Goal: Task Accomplishment & Management: Complete application form

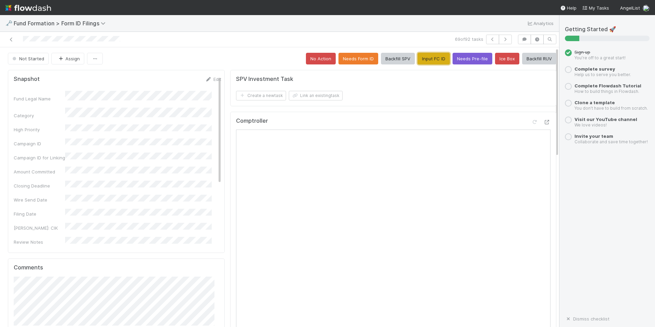
click at [419, 56] on button "Input FC ID" at bounding box center [434, 59] width 32 height 12
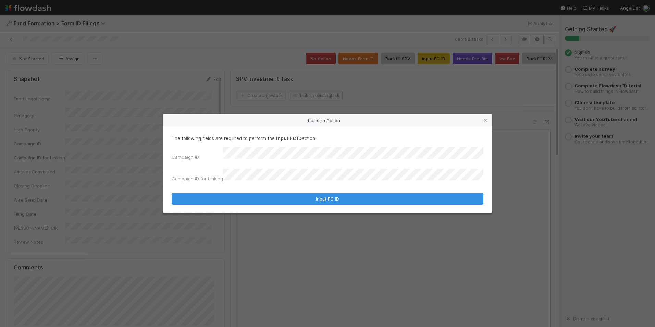
click at [264, 187] on form "The following fields are required to perform the Input FC ID action: Campaign I…" at bounding box center [328, 170] width 312 height 70
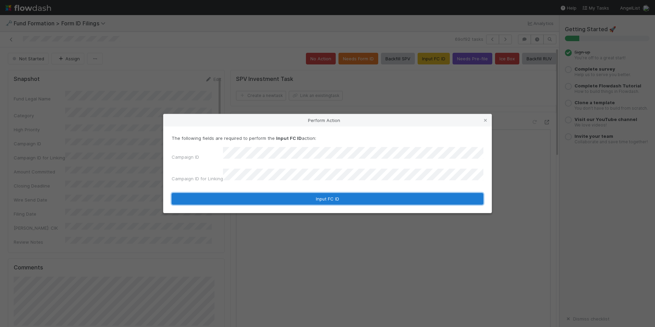
click at [276, 193] on button "Input FC ID" at bounding box center [328, 199] width 312 height 12
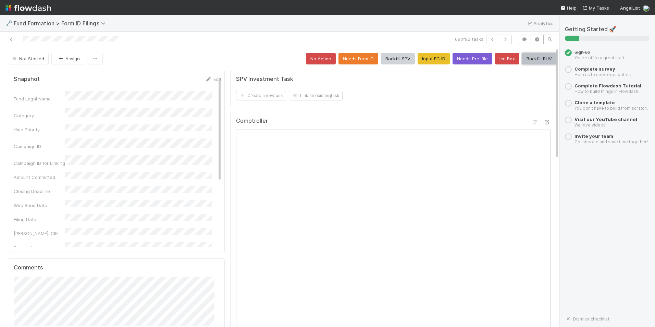
click at [525, 62] on button "Backfill RUV" at bounding box center [539, 59] width 34 height 12
click at [501, 42] on button "button" at bounding box center [505, 40] width 13 height 10
click at [418, 59] on button "Input FC ID" at bounding box center [434, 59] width 32 height 12
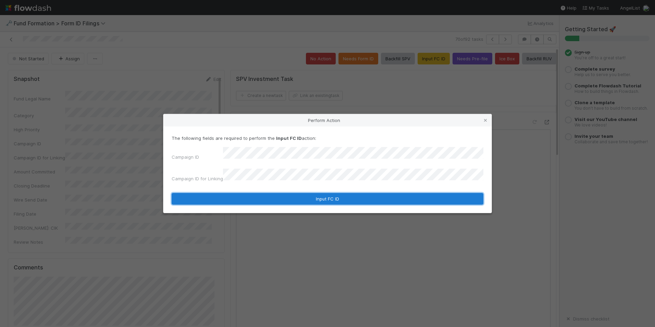
click at [340, 193] on button "Input FC ID" at bounding box center [328, 199] width 312 height 12
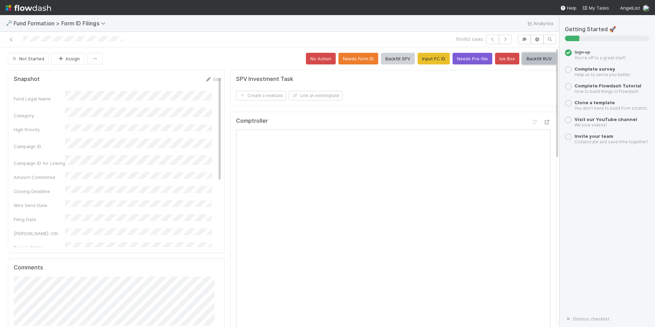
click at [530, 59] on button "Backfill RUV" at bounding box center [539, 59] width 34 height 12
click at [504, 40] on button "button" at bounding box center [505, 40] width 13 height 10
click at [425, 62] on button "Input FC ID" at bounding box center [434, 59] width 32 height 12
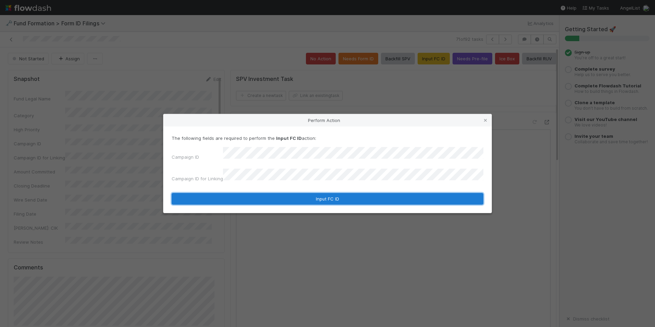
click at [349, 195] on button "Input FC ID" at bounding box center [328, 199] width 312 height 12
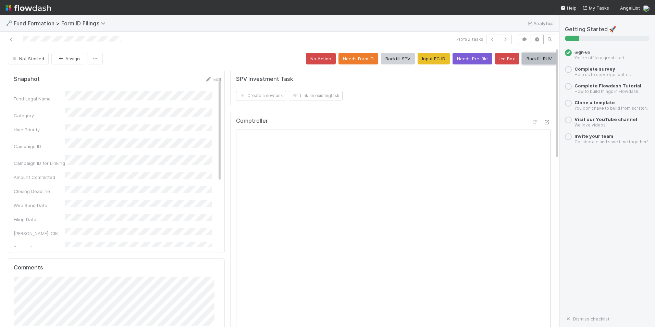
click at [528, 62] on button "Backfill RUV" at bounding box center [539, 59] width 34 height 12
click at [502, 40] on icon "button" at bounding box center [505, 39] width 7 height 4
click at [418, 58] on button "Input FC ID" at bounding box center [434, 59] width 32 height 12
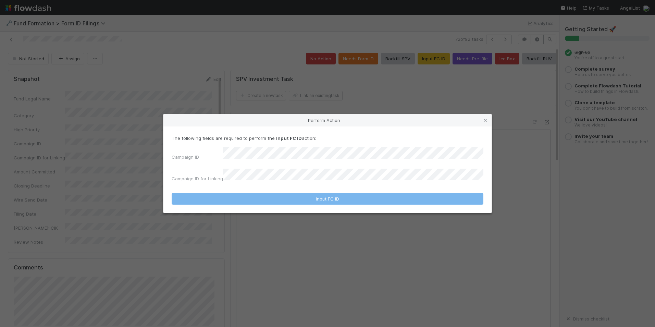
click at [366, 150] on div "The following fields are required to perform the Input FC ID action: Campaign I…" at bounding box center [328, 160] width 312 height 50
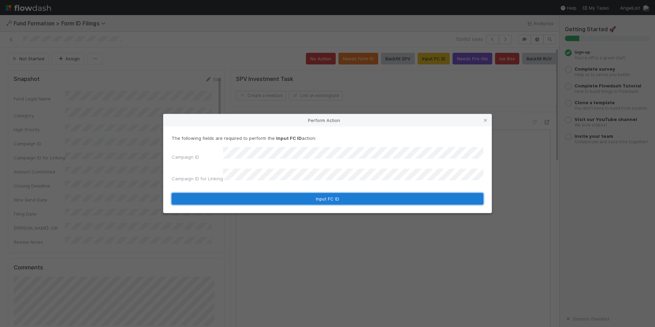
click at [349, 196] on button "Input FC ID" at bounding box center [328, 199] width 312 height 12
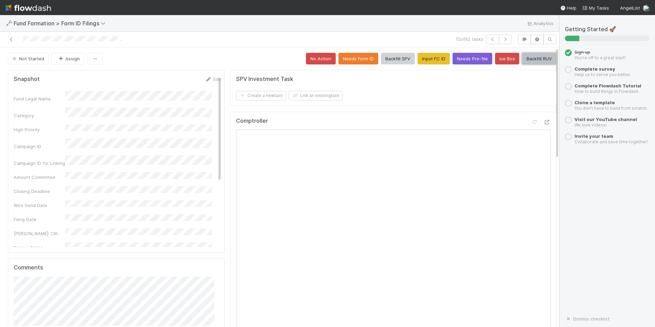
click at [536, 58] on button "Backfill RUV" at bounding box center [539, 59] width 34 height 12
click at [502, 41] on icon "button" at bounding box center [505, 39] width 7 height 4
click at [435, 53] on button "Input FC ID" at bounding box center [434, 59] width 32 height 12
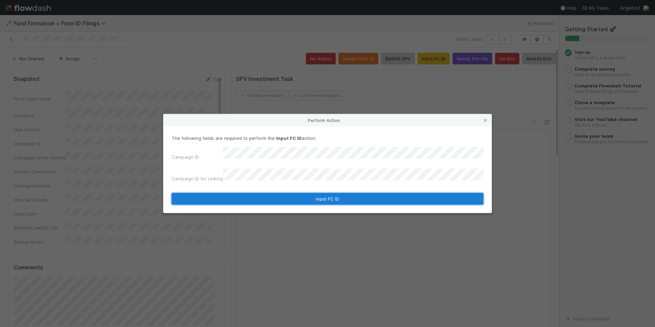
click at [358, 195] on button "Input FC ID" at bounding box center [328, 199] width 312 height 12
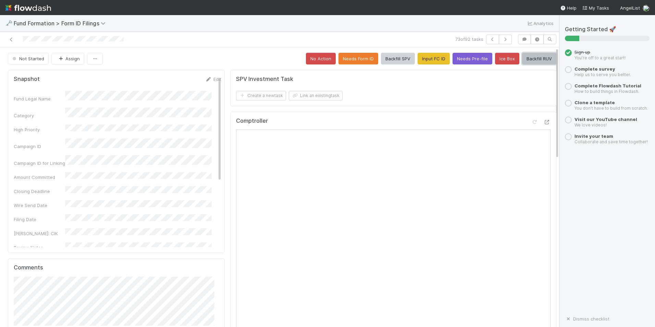
click at [525, 57] on button "Backfill RUV" at bounding box center [539, 59] width 34 height 12
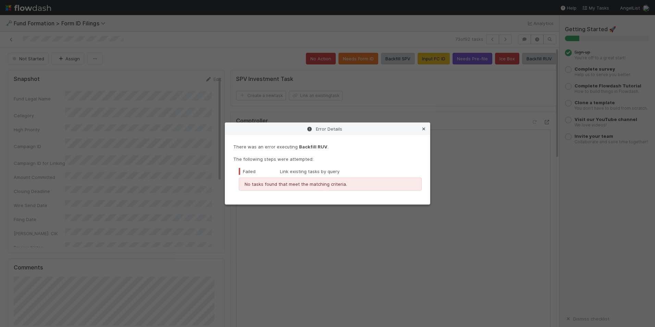
click at [424, 130] on icon at bounding box center [423, 129] width 7 height 4
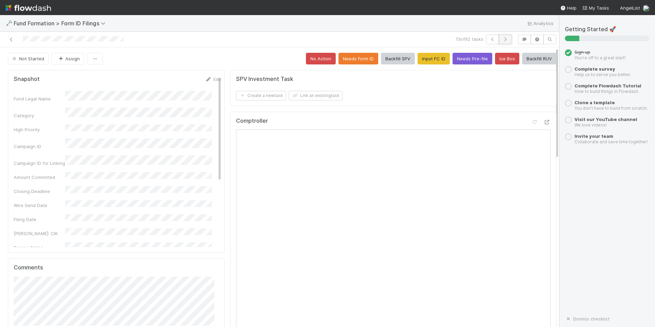
click at [502, 38] on icon "button" at bounding box center [505, 39] width 7 height 4
click at [425, 56] on button "Input FC ID" at bounding box center [434, 59] width 32 height 12
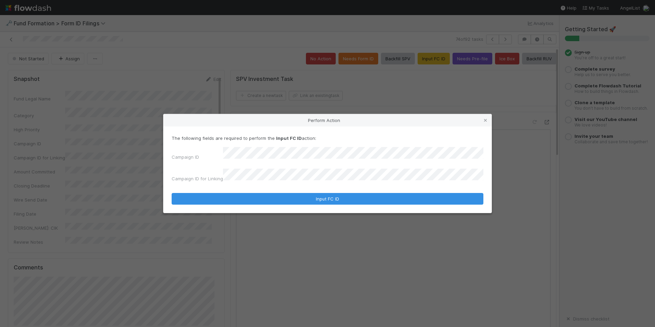
click at [326, 181] on form "The following fields are required to perform the Input FC ID action: Campaign I…" at bounding box center [328, 170] width 312 height 70
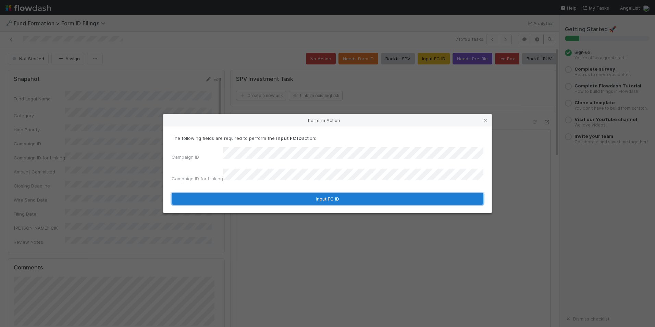
click at [329, 194] on button "Input FC ID" at bounding box center [328, 199] width 312 height 12
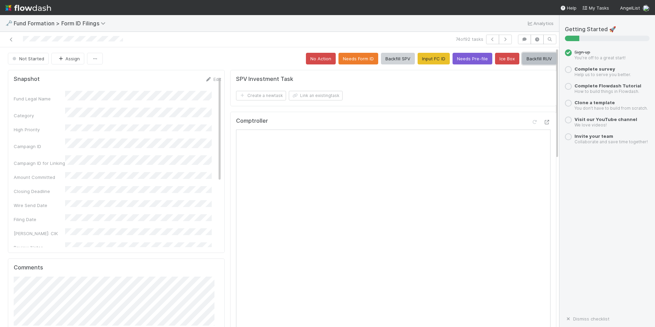
click at [527, 58] on button "Backfill RUV" at bounding box center [539, 59] width 34 height 12
click at [503, 40] on icon "button" at bounding box center [505, 39] width 7 height 4
click at [432, 60] on button "Input FC ID" at bounding box center [434, 59] width 32 height 12
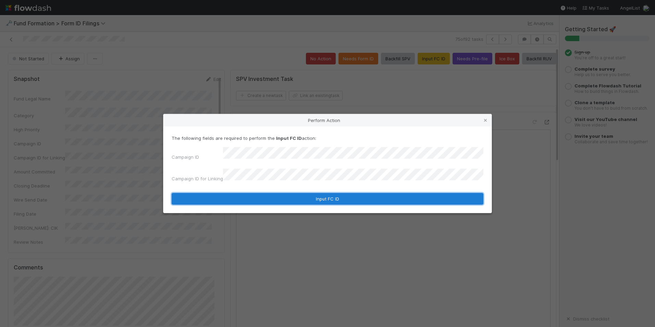
click at [347, 193] on button "Input FC ID" at bounding box center [328, 199] width 312 height 12
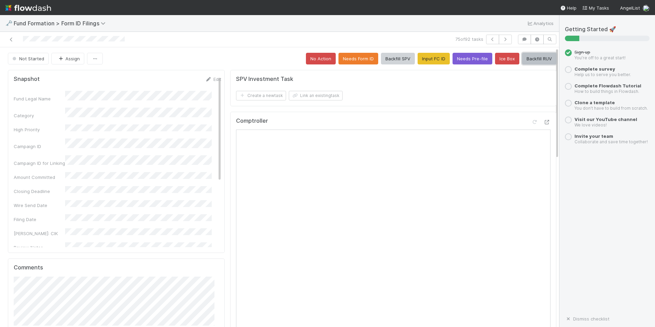
click at [534, 56] on button "Backfill RUV" at bounding box center [539, 59] width 34 height 12
click at [499, 42] on button "button" at bounding box center [505, 40] width 13 height 10
click at [433, 60] on button "Input FC ID" at bounding box center [434, 59] width 32 height 12
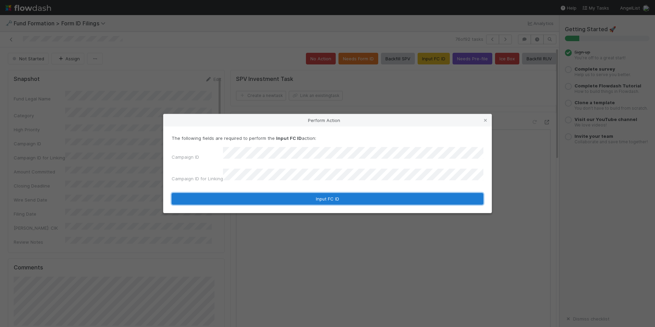
click at [331, 195] on button "Input FC ID" at bounding box center [328, 199] width 312 height 12
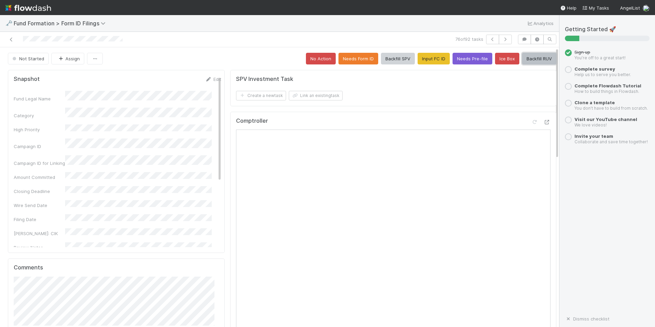
click at [544, 57] on button "Backfill RUV" at bounding box center [539, 59] width 34 height 12
click at [502, 40] on icon "button" at bounding box center [505, 39] width 7 height 4
click at [419, 56] on button "Input FC ID" at bounding box center [434, 59] width 32 height 12
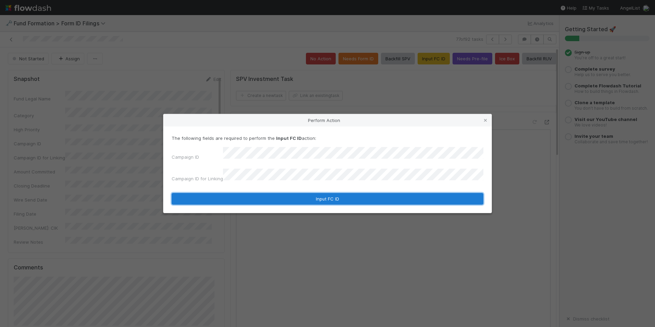
click at [298, 196] on button "Input FC ID" at bounding box center [328, 199] width 312 height 12
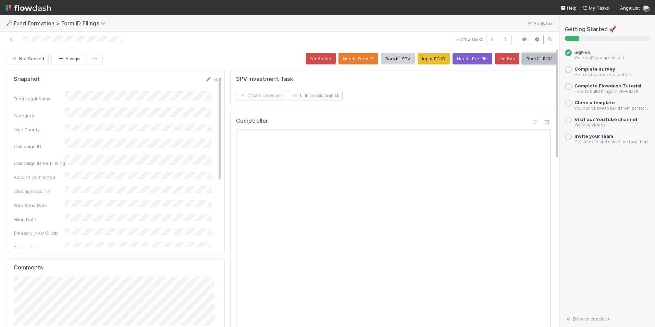
click at [535, 56] on button "Backfill RUV" at bounding box center [539, 59] width 34 height 12
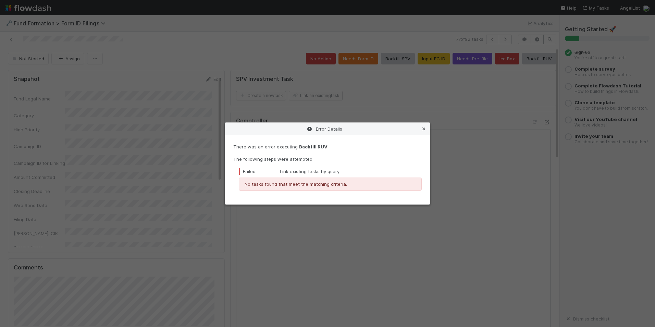
click at [424, 128] on icon at bounding box center [423, 129] width 7 height 4
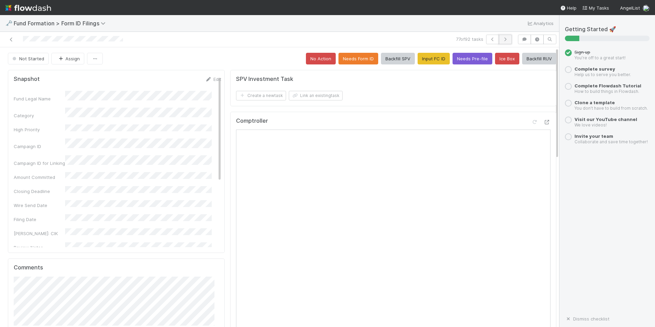
click at [502, 40] on icon "button" at bounding box center [505, 39] width 7 height 4
click at [422, 59] on button "Input FC ID" at bounding box center [434, 59] width 32 height 12
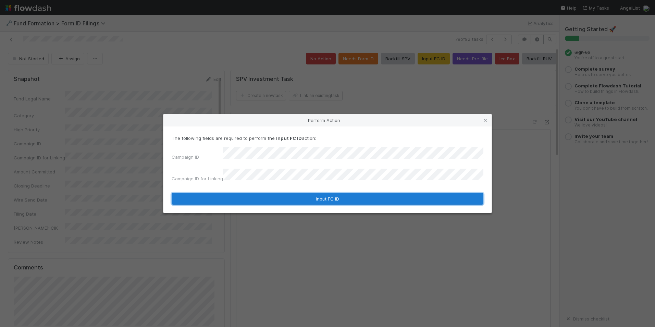
click at [325, 193] on button "Input FC ID" at bounding box center [328, 199] width 312 height 12
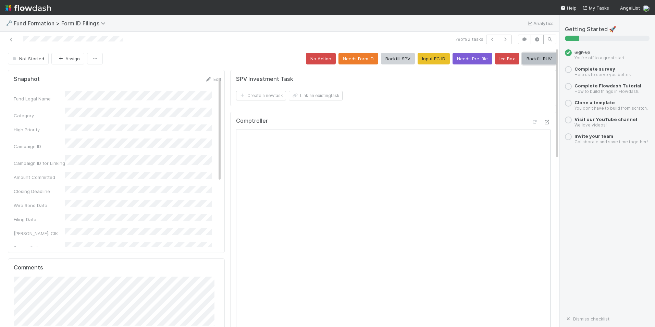
click at [531, 59] on button "Backfill RUV" at bounding box center [539, 59] width 34 height 12
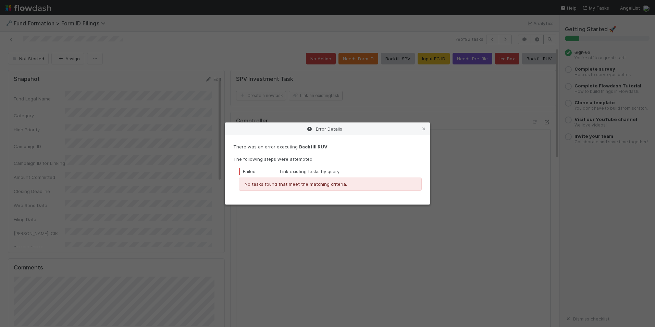
click at [426, 124] on div "Error Details" at bounding box center [327, 129] width 205 height 12
click at [426, 131] on link at bounding box center [423, 128] width 7 height 7
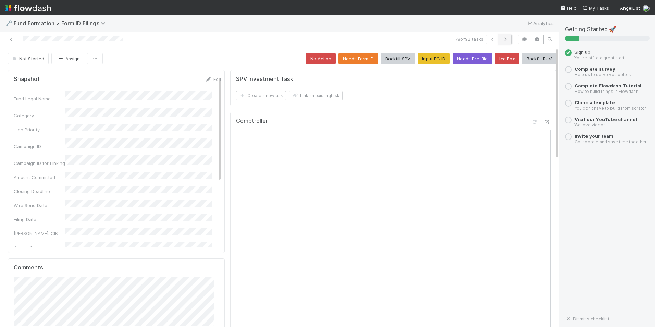
click at [499, 44] on button "button" at bounding box center [505, 40] width 13 height 10
click at [431, 56] on button "Input FC ID" at bounding box center [434, 59] width 32 height 12
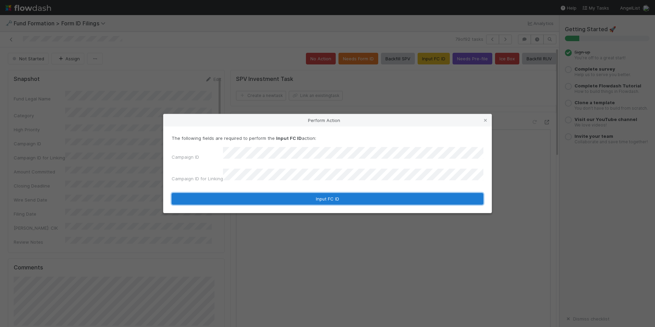
drag, startPoint x: 307, startPoint y: 190, endPoint x: 318, endPoint y: 186, distance: 11.9
click at [307, 193] on button "Input FC ID" at bounding box center [328, 199] width 312 height 12
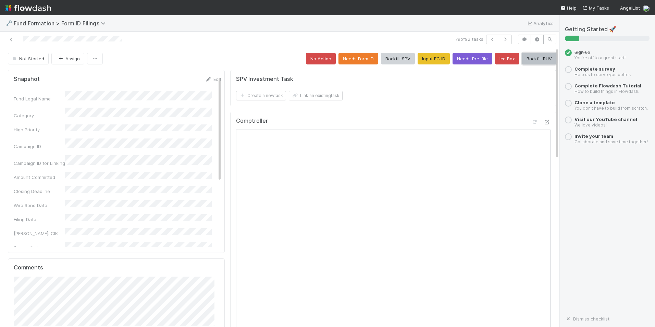
click at [535, 63] on button "Backfill RUV" at bounding box center [539, 59] width 34 height 12
click at [500, 43] on button "button" at bounding box center [505, 40] width 13 height 10
click at [429, 61] on button "Input FC ID" at bounding box center [434, 59] width 32 height 12
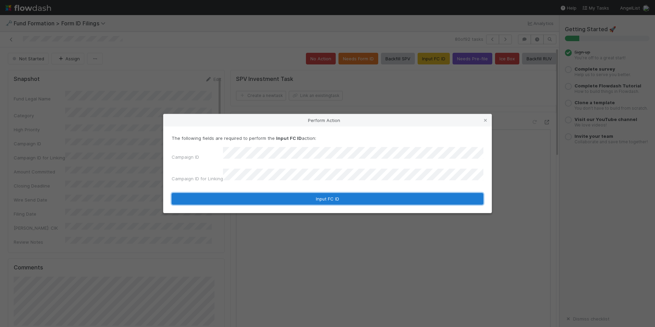
click at [329, 194] on button "Input FC ID" at bounding box center [328, 199] width 312 height 12
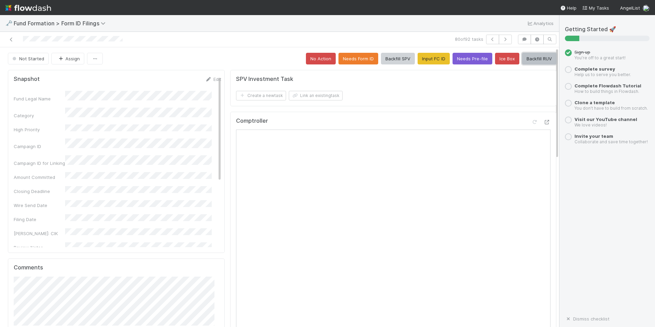
click at [526, 60] on button "Backfill RUV" at bounding box center [539, 59] width 34 height 12
click at [503, 40] on icon "button" at bounding box center [505, 39] width 7 height 4
click at [431, 59] on button "Input FC ID" at bounding box center [434, 59] width 32 height 12
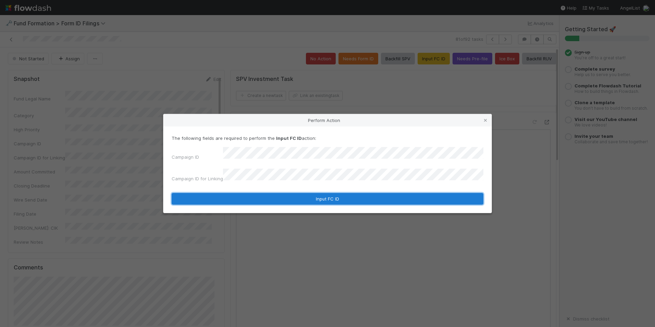
click at [302, 198] on button "Input FC ID" at bounding box center [328, 199] width 312 height 12
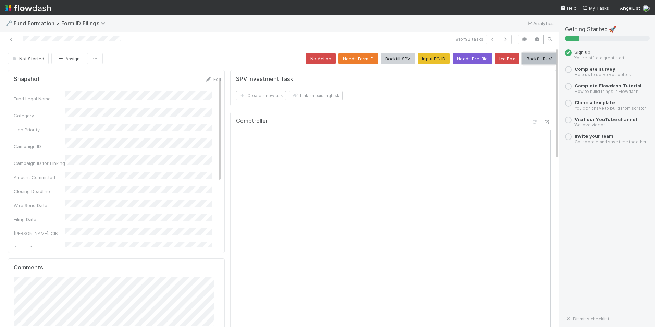
click at [527, 57] on button "Backfill RUV" at bounding box center [539, 59] width 34 height 12
click at [502, 39] on icon "button" at bounding box center [505, 39] width 7 height 4
click at [438, 59] on button "Input FC ID" at bounding box center [434, 59] width 32 height 12
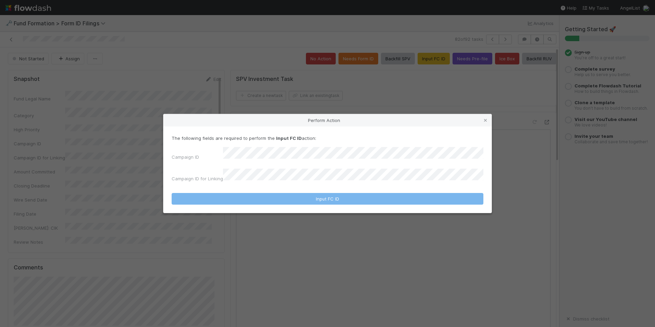
click at [342, 150] on div "The following fields are required to perform the Input FC ID action: Campaign I…" at bounding box center [328, 160] width 312 height 50
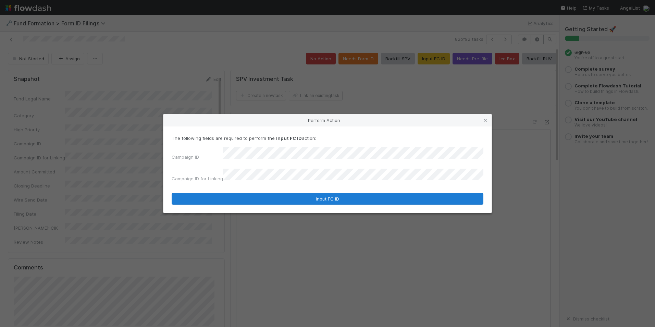
click at [334, 189] on form "The following fields are required to perform the Input FC ID action: Campaign I…" at bounding box center [328, 170] width 312 height 70
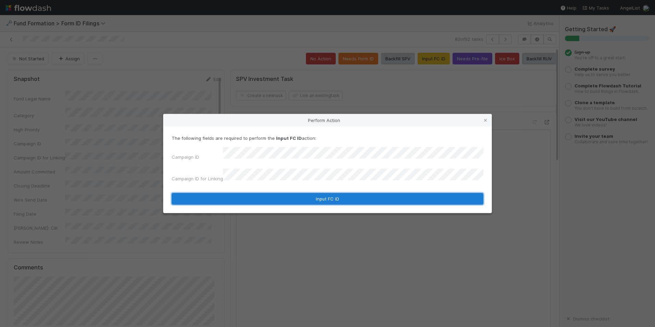
click at [378, 196] on button "Input FC ID" at bounding box center [328, 199] width 312 height 12
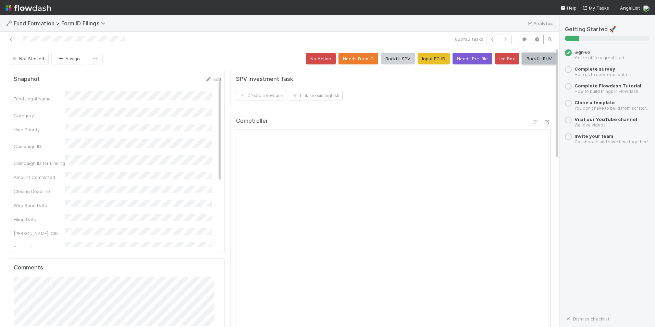
click at [537, 57] on button "Backfill RUV" at bounding box center [539, 59] width 34 height 12
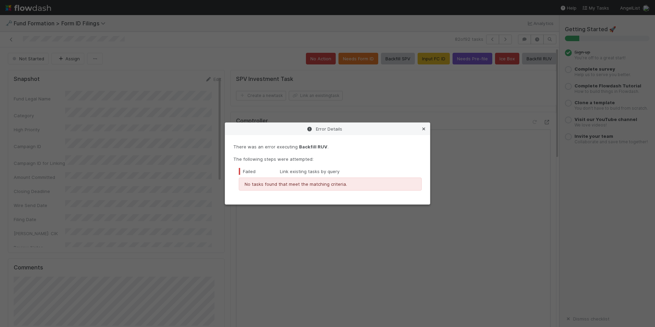
click at [426, 129] on icon at bounding box center [423, 129] width 7 height 4
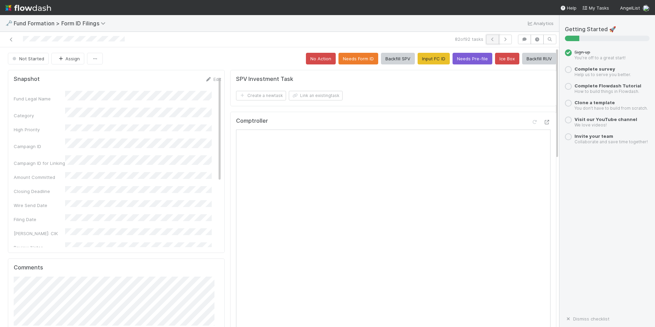
click at [491, 39] on button "button" at bounding box center [492, 40] width 13 height 10
click at [502, 40] on icon "button" at bounding box center [505, 39] width 7 height 4
click at [431, 59] on button "Input FC ID" at bounding box center [434, 59] width 32 height 12
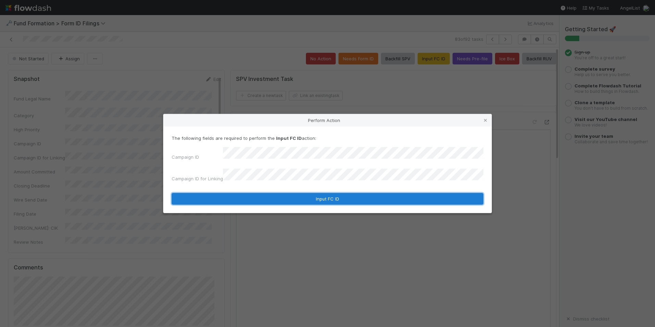
click at [330, 199] on button "Input FC ID" at bounding box center [328, 199] width 312 height 12
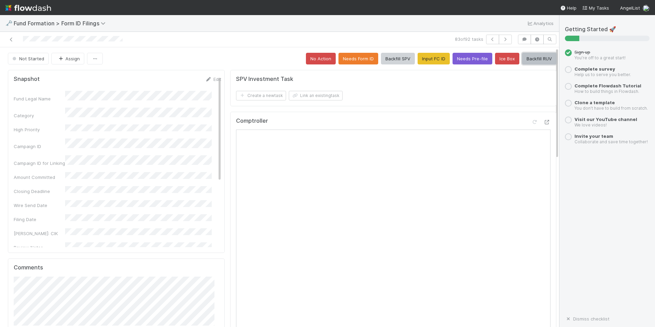
click at [538, 57] on button "Backfill RUV" at bounding box center [539, 59] width 34 height 12
click at [502, 42] on button "button" at bounding box center [505, 40] width 13 height 10
click at [426, 55] on button "Input FC ID" at bounding box center [434, 59] width 32 height 12
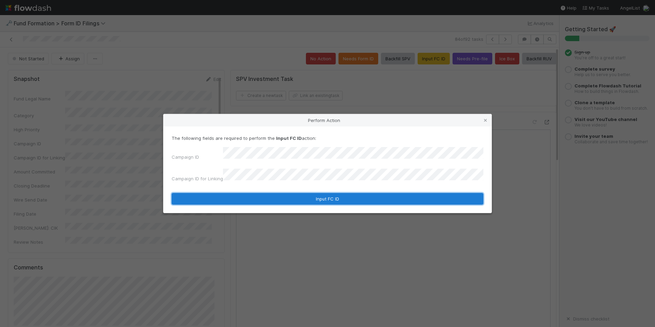
click at [324, 197] on button "Input FC ID" at bounding box center [328, 199] width 312 height 12
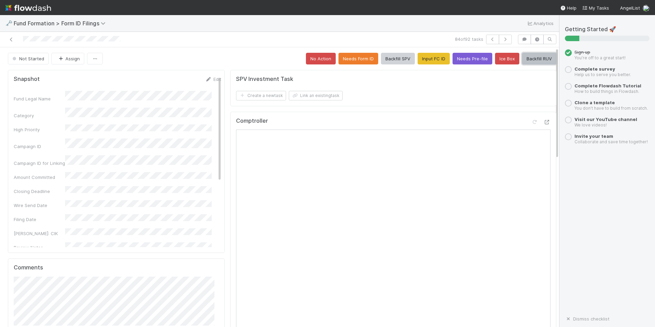
click at [525, 63] on button "Backfill RUV" at bounding box center [539, 59] width 34 height 12
click at [505, 37] on button "button" at bounding box center [505, 40] width 13 height 10
click at [428, 57] on button "Input FC ID" at bounding box center [434, 59] width 32 height 12
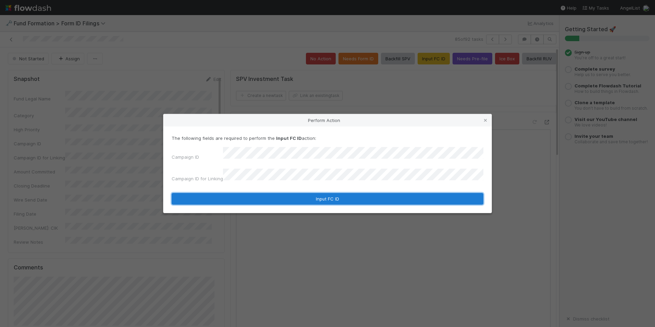
click at [330, 194] on button "Input FC ID" at bounding box center [328, 199] width 312 height 12
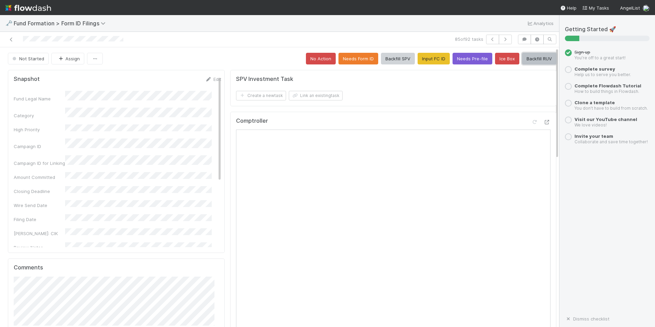
click at [522, 59] on button "Backfill RUV" at bounding box center [539, 59] width 34 height 12
click at [499, 41] on button "button" at bounding box center [505, 40] width 13 height 10
click at [426, 61] on button "Input FC ID" at bounding box center [434, 59] width 32 height 12
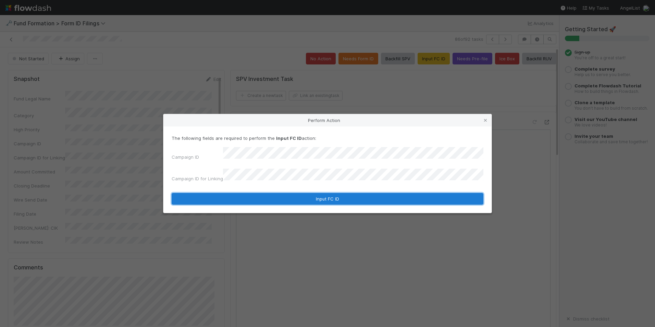
click at [338, 194] on button "Input FC ID" at bounding box center [328, 199] width 312 height 12
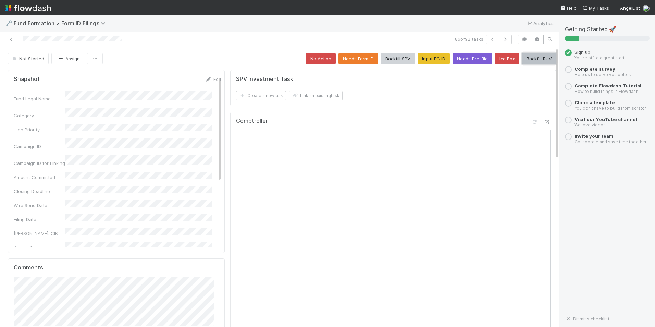
click at [527, 59] on button "Backfill RUV" at bounding box center [539, 59] width 34 height 12
click at [502, 39] on icon "button" at bounding box center [505, 39] width 7 height 4
click at [418, 61] on button "Input FC ID" at bounding box center [434, 59] width 32 height 12
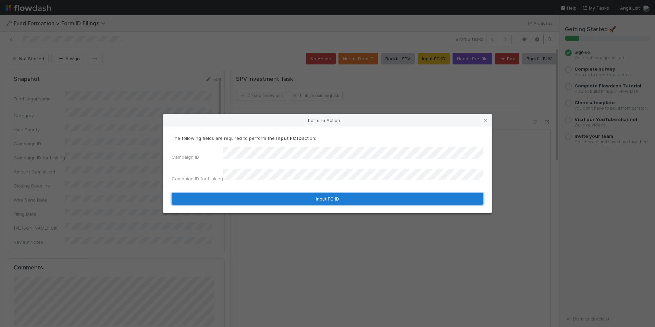
click at [326, 193] on button "Input FC ID" at bounding box center [328, 199] width 312 height 12
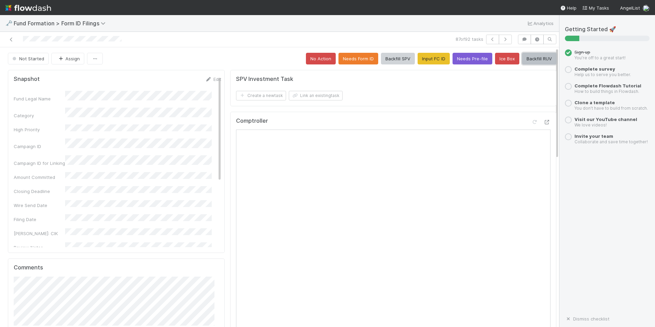
click at [536, 62] on button "Backfill RUV" at bounding box center [539, 59] width 34 height 12
click at [504, 40] on button "button" at bounding box center [505, 40] width 13 height 10
click at [428, 61] on button "Input FC ID" at bounding box center [434, 59] width 32 height 12
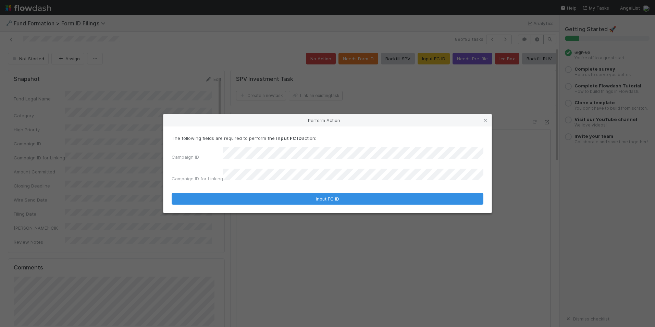
click at [344, 203] on div "The following fields are required to perform the Input FC ID action: Campaign I…" at bounding box center [327, 169] width 328 height 86
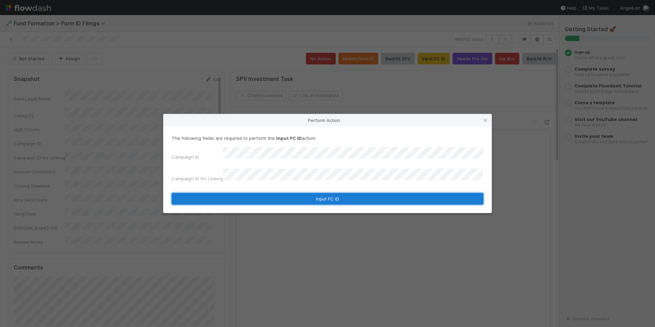
click at [343, 195] on button "Input FC ID" at bounding box center [328, 199] width 312 height 12
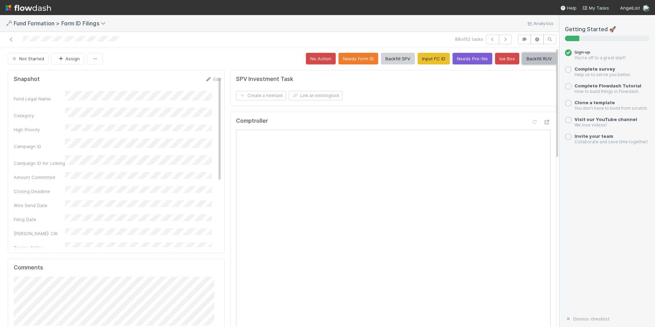
click at [522, 61] on button "Backfill RUV" at bounding box center [539, 59] width 34 height 12
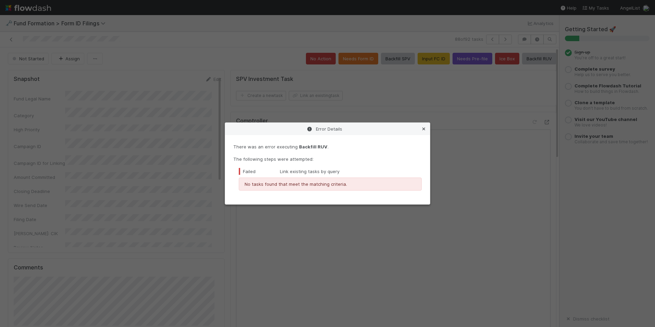
click at [426, 131] on icon at bounding box center [423, 129] width 7 height 4
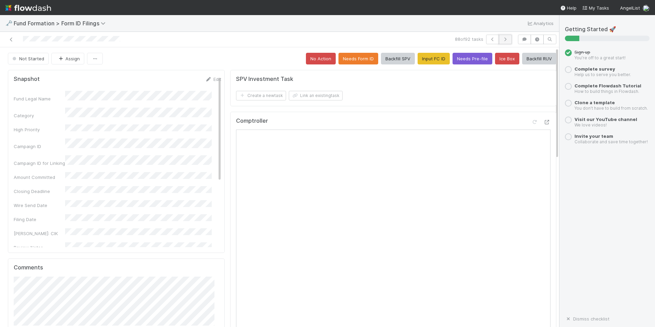
click at [502, 35] on button "button" at bounding box center [505, 40] width 13 height 10
click at [420, 60] on button "Input FC ID" at bounding box center [434, 59] width 32 height 12
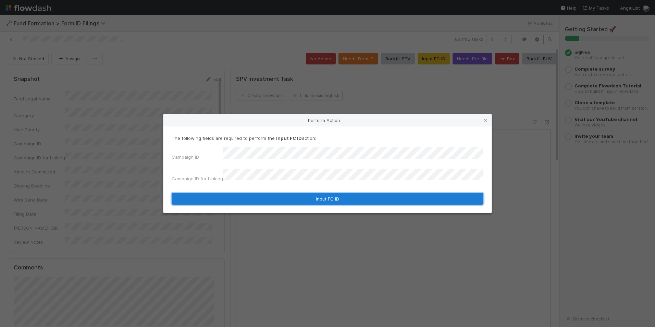
click at [299, 195] on button "Input FC ID" at bounding box center [328, 199] width 312 height 12
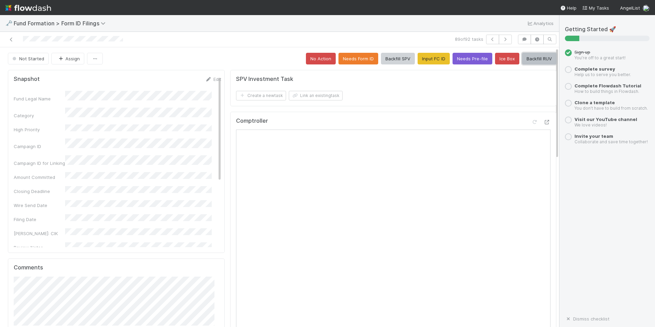
click at [537, 59] on button "Backfill RUV" at bounding box center [539, 59] width 34 height 12
click at [502, 40] on icon "button" at bounding box center [505, 39] width 7 height 4
click at [435, 58] on button "Input FC ID" at bounding box center [434, 59] width 32 height 12
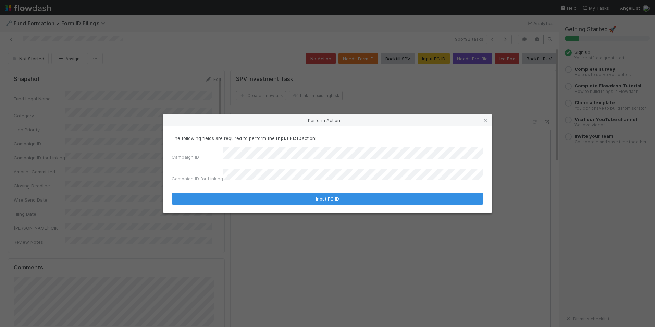
click at [340, 186] on form "The following fields are required to perform the Input FC ID action: Campaign I…" at bounding box center [328, 170] width 312 height 70
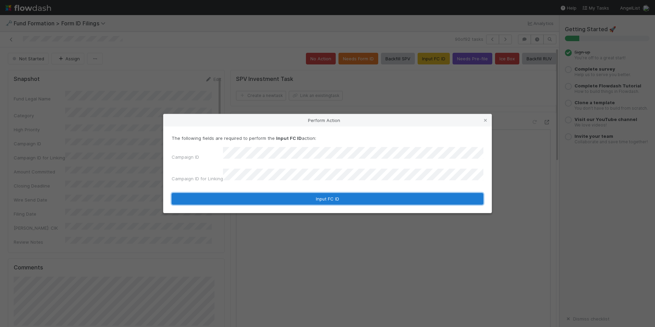
click at [343, 193] on button "Input FC ID" at bounding box center [328, 199] width 312 height 12
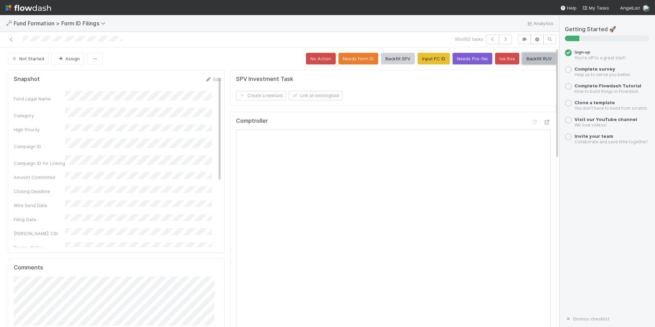
click at [528, 59] on button "Backfill RUV" at bounding box center [539, 59] width 34 height 12
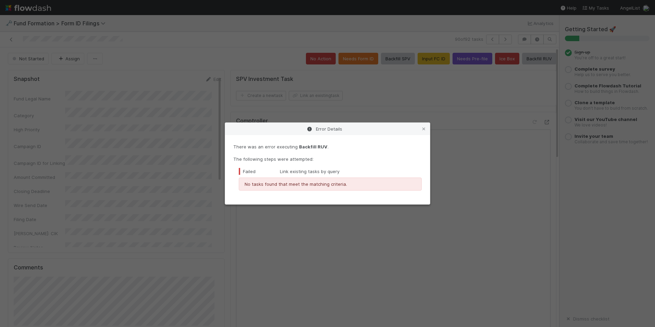
click at [504, 41] on div "Error Details There was an error executing Backfill RUV . The following steps w…" at bounding box center [327, 163] width 655 height 327
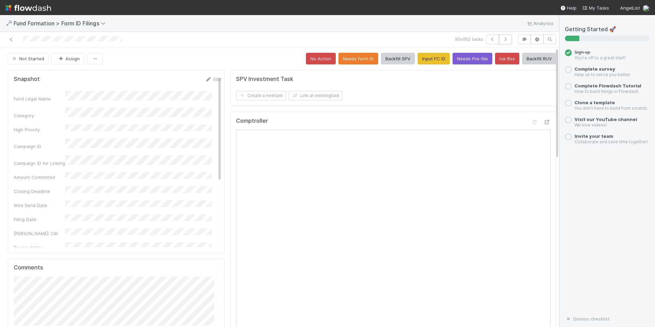
click at [504, 41] on button "button" at bounding box center [505, 40] width 13 height 10
click at [418, 56] on button "Input FC ID" at bounding box center [434, 59] width 32 height 12
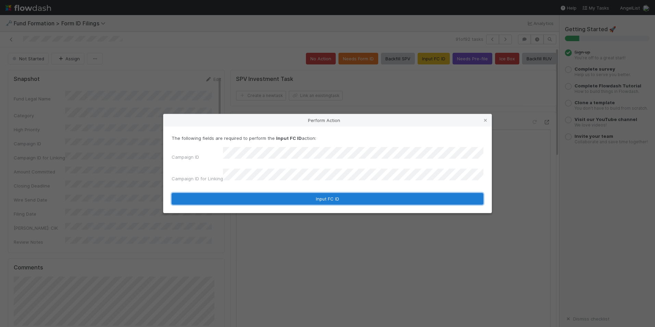
click at [345, 194] on button "Input FC ID" at bounding box center [328, 199] width 312 height 12
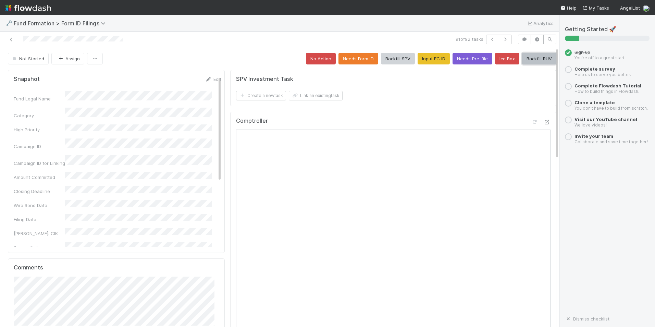
click at [535, 57] on button "Backfill RUV" at bounding box center [539, 59] width 34 height 12
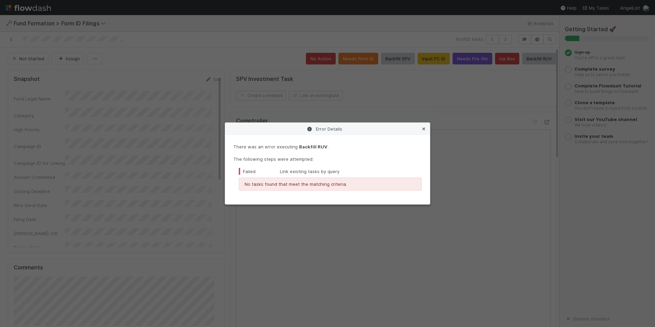
click at [425, 128] on icon at bounding box center [423, 129] width 7 height 4
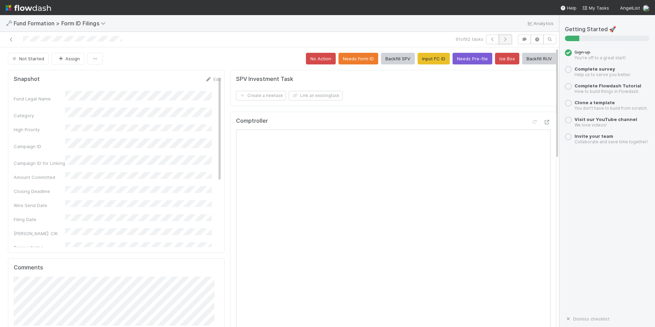
click at [502, 41] on icon "button" at bounding box center [505, 39] width 7 height 4
click at [418, 56] on button "Input FC ID" at bounding box center [434, 59] width 32 height 12
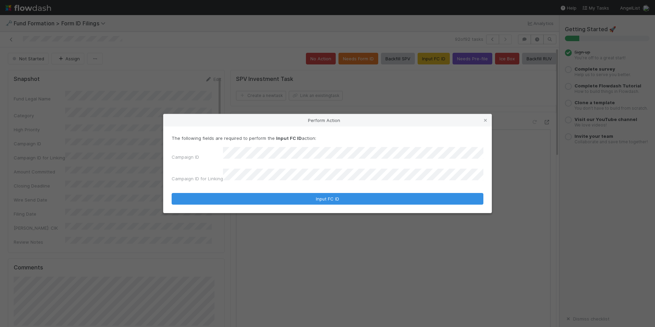
click at [335, 187] on form "The following fields are required to perform the Input FC ID action: Campaign I…" at bounding box center [328, 170] width 312 height 70
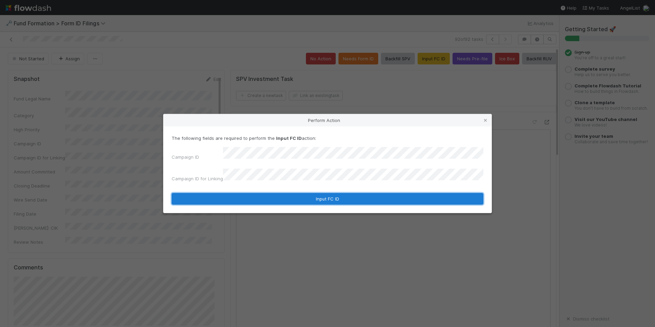
click at [335, 193] on button "Input FC ID" at bounding box center [328, 199] width 312 height 12
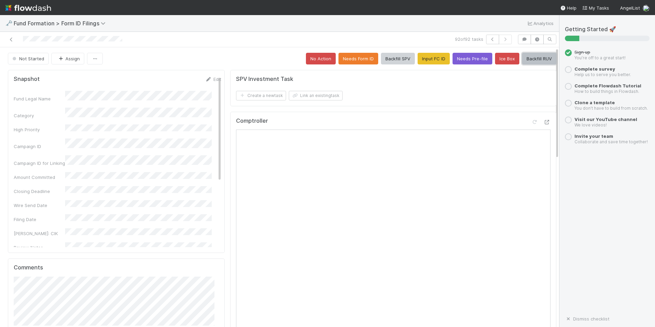
click at [534, 58] on button "Backfill RUV" at bounding box center [539, 59] width 34 height 12
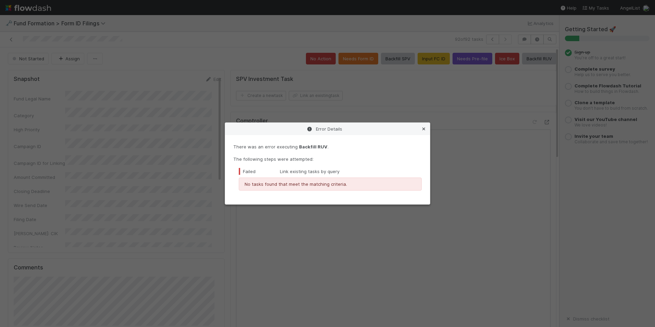
click at [426, 130] on icon at bounding box center [423, 129] width 7 height 4
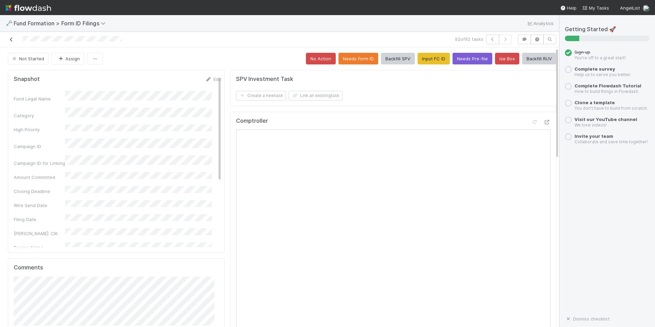
click at [14, 39] on icon at bounding box center [11, 39] width 7 height 4
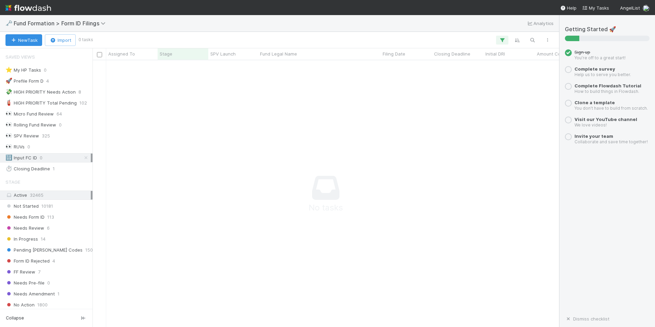
click at [49, 159] on div "🔢 Input FC ID 0" at bounding box center [47, 158] width 85 height 9
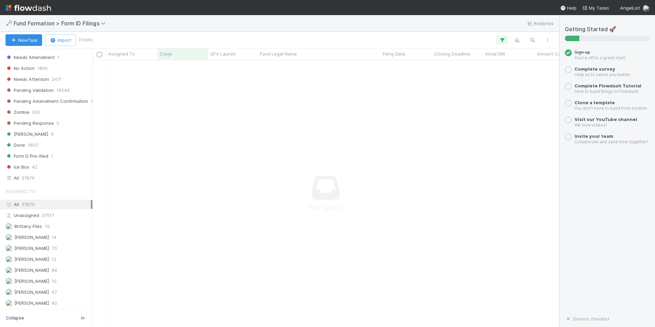
scroll to position [237, 0]
click at [39, 281] on span "[PERSON_NAME]" at bounding box center [31, 280] width 35 height 5
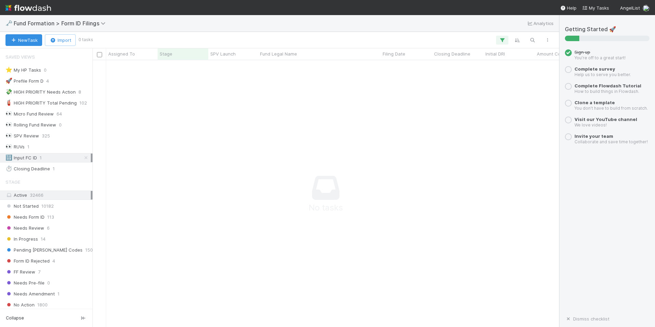
click at [47, 157] on div "🔢 Input FC ID 1" at bounding box center [47, 158] width 85 height 9
click at [54, 157] on div "🔢 Input FC ID 1" at bounding box center [47, 158] width 85 height 9
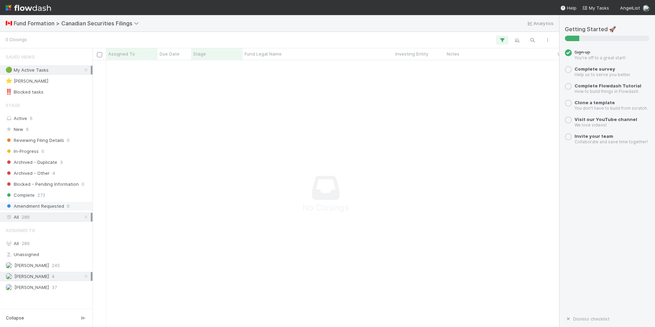
scroll to position [256, 462]
click at [60, 266] on span "245" at bounding box center [56, 265] width 8 height 9
click at [65, 275] on div "Novia Bautista 4" at bounding box center [47, 276] width 85 height 9
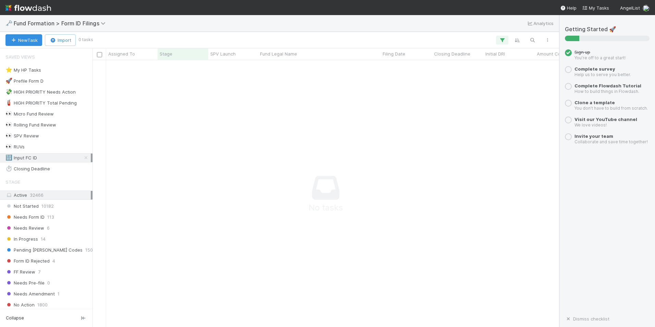
scroll to position [256, 462]
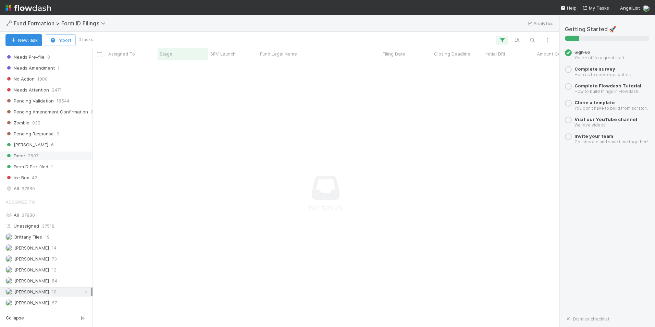
scroll to position [237, 0]
click at [83, 280] on icon at bounding box center [86, 280] width 7 height 4
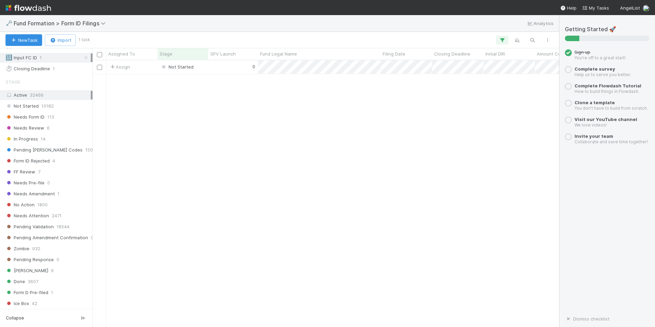
scroll to position [261, 462]
click at [199, 70] on div "Not Started" at bounding box center [183, 66] width 51 height 13
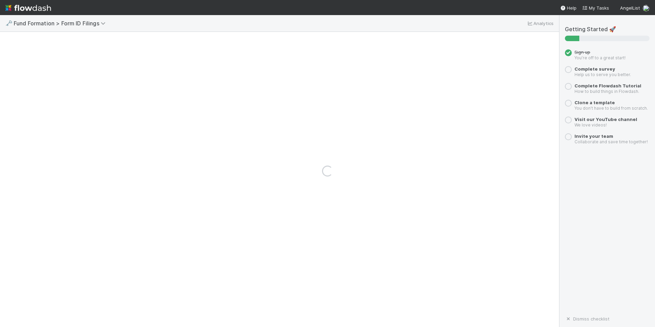
click at [199, 70] on div "Loading..." at bounding box center [327, 171] width 655 height 312
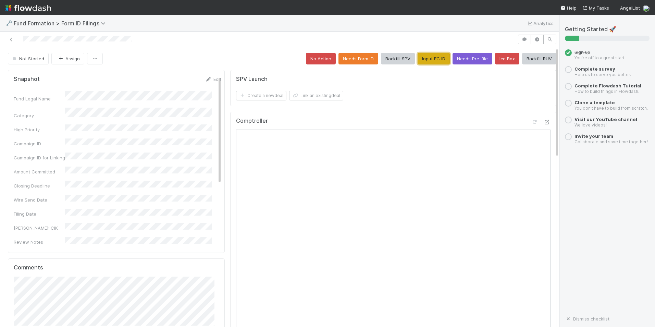
click at [425, 60] on button "Input FC ID" at bounding box center [434, 59] width 32 height 12
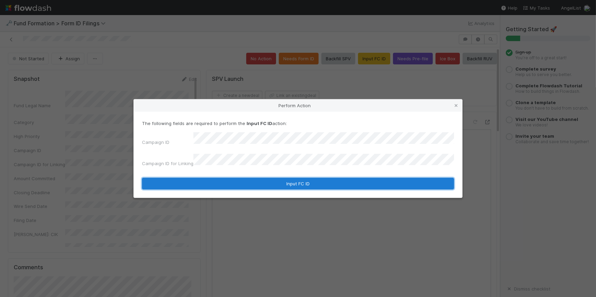
click at [282, 182] on button "Input FC ID" at bounding box center [298, 184] width 312 height 12
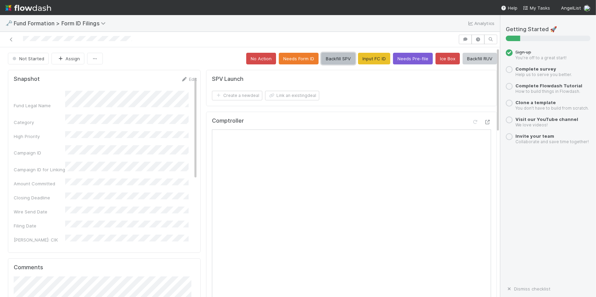
click at [323, 59] on button "Backfill SPV" at bounding box center [338, 59] width 34 height 12
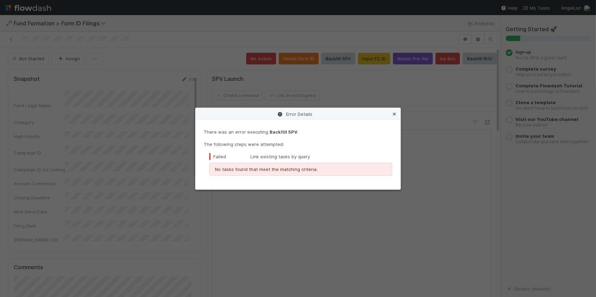
click at [393, 113] on icon at bounding box center [394, 114] width 7 height 4
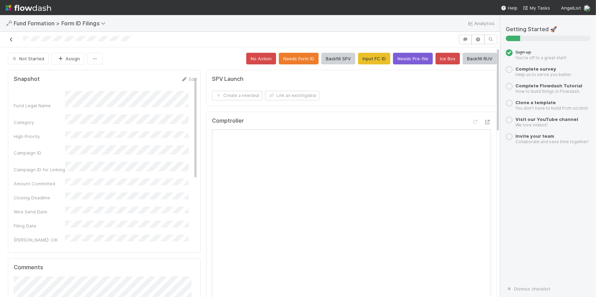
click at [10, 41] on icon at bounding box center [11, 39] width 7 height 4
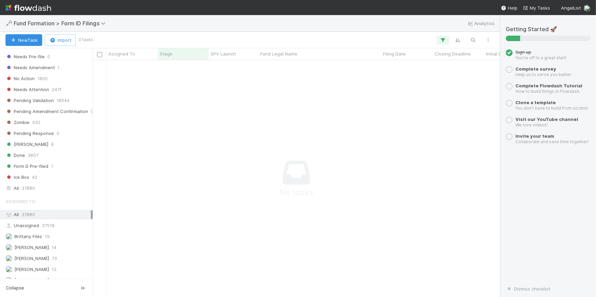
scroll to position [264, 0]
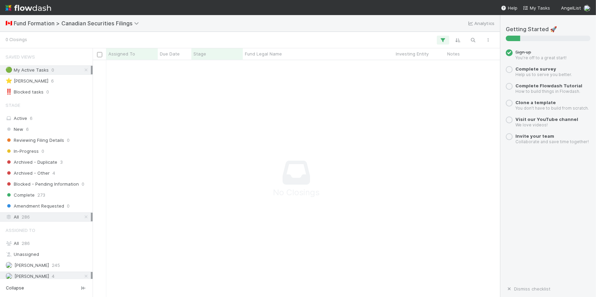
scroll to position [227, 402]
